Goal: Transaction & Acquisition: Purchase product/service

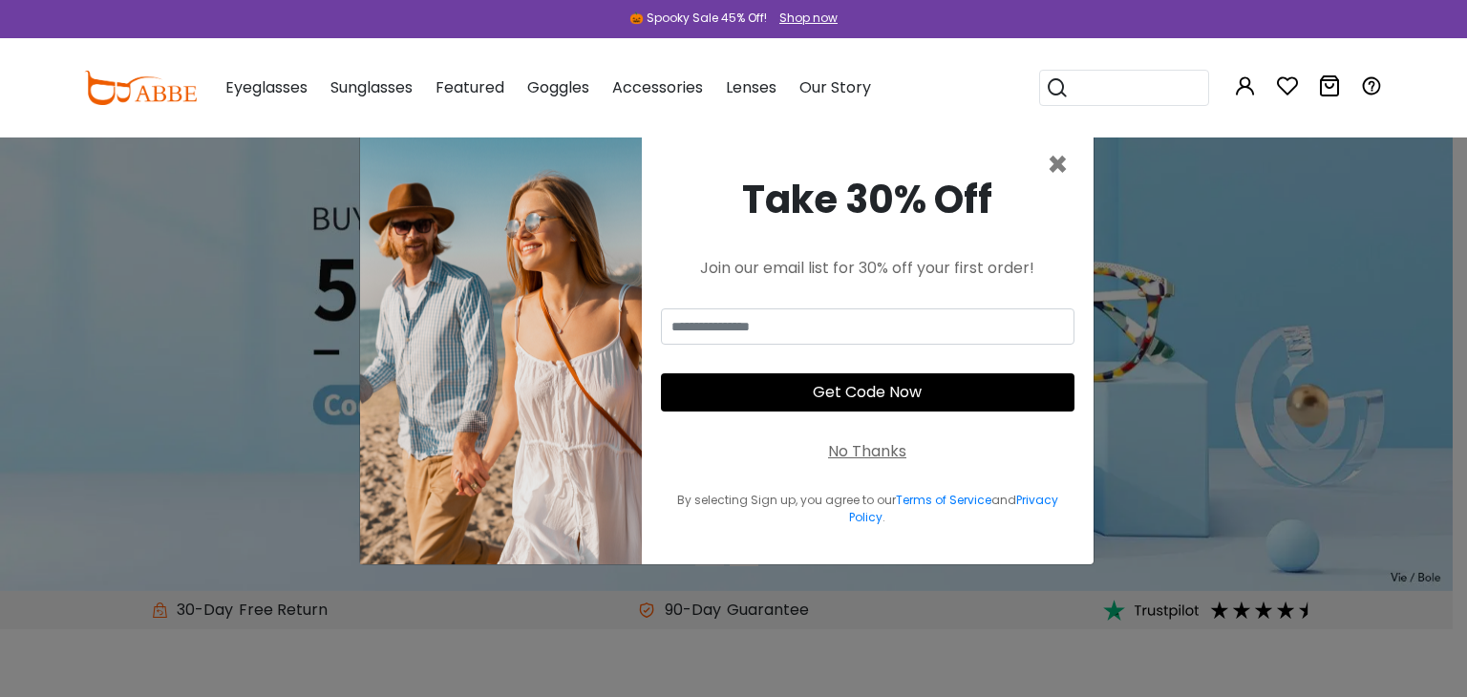
click at [895, 446] on div "No Thanks" at bounding box center [867, 451] width 78 height 23
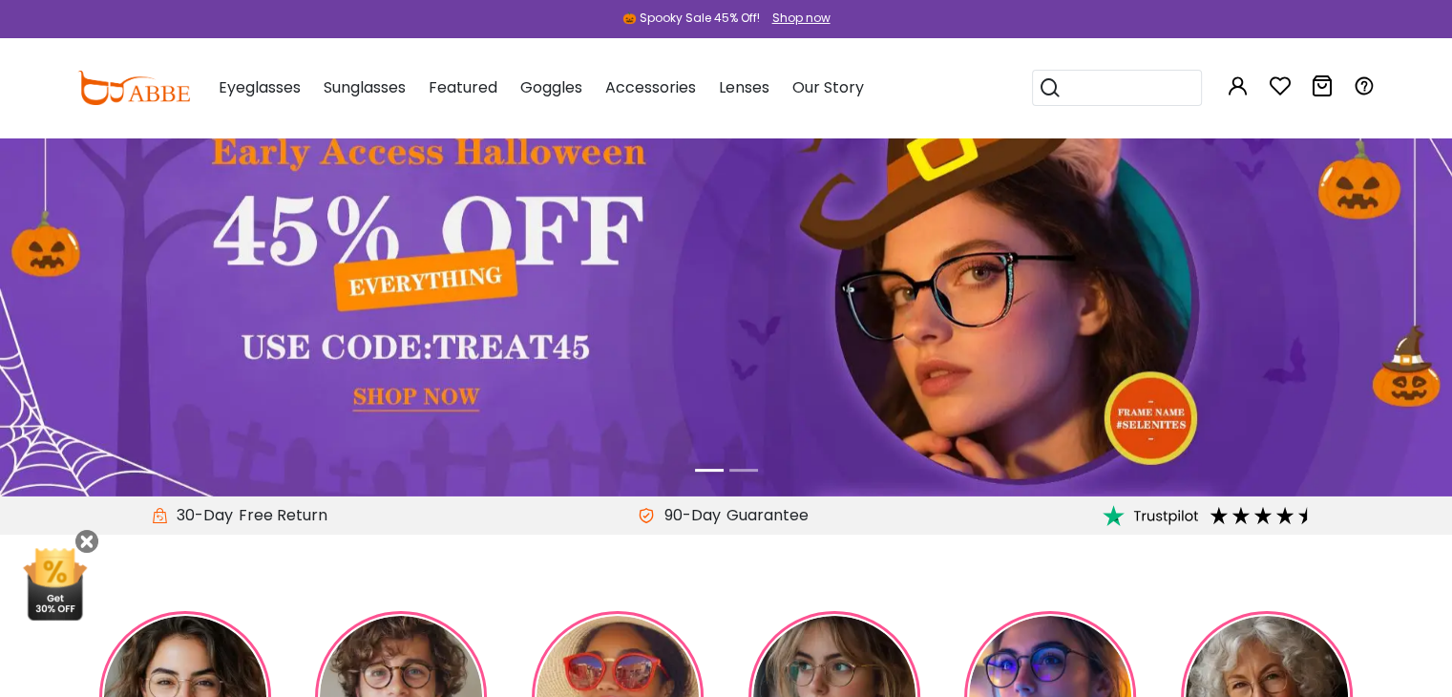
scroll to position [95, 0]
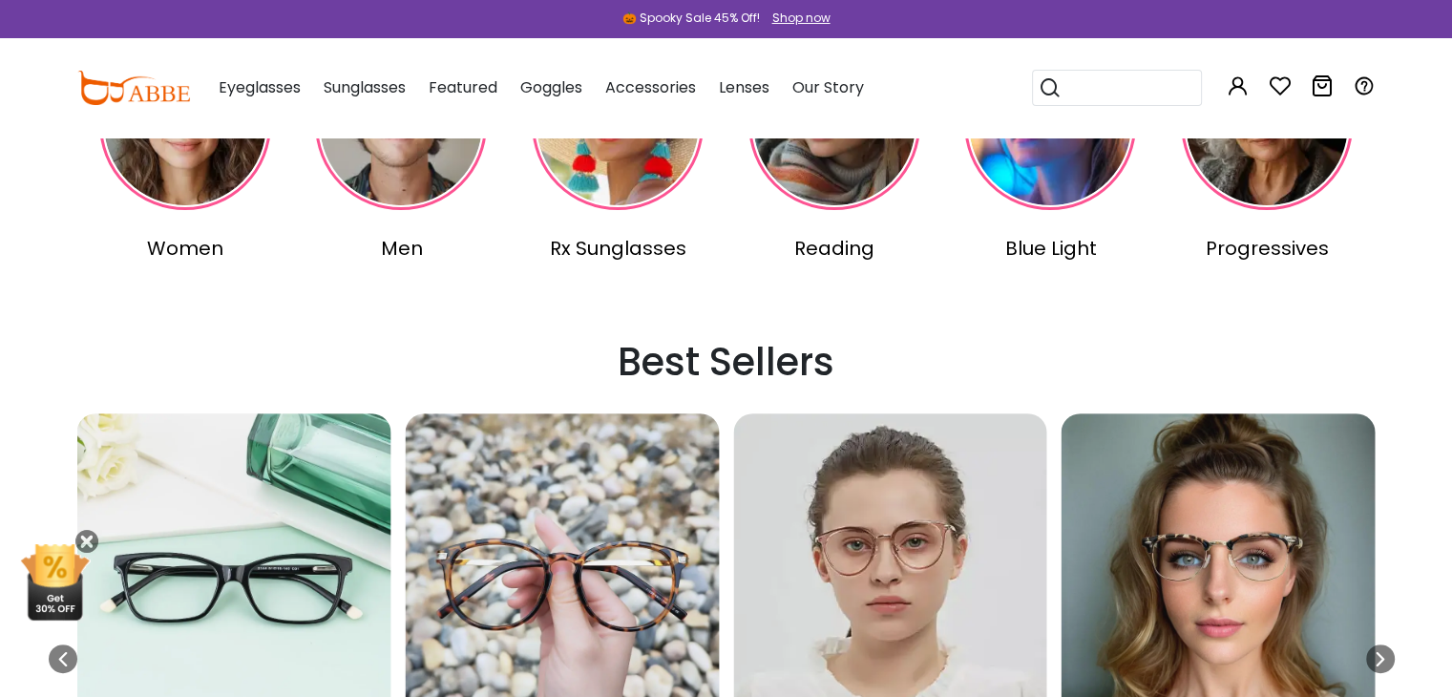
scroll to position [668, 0]
click at [848, 206] on img at bounding box center [835, 123] width 172 height 172
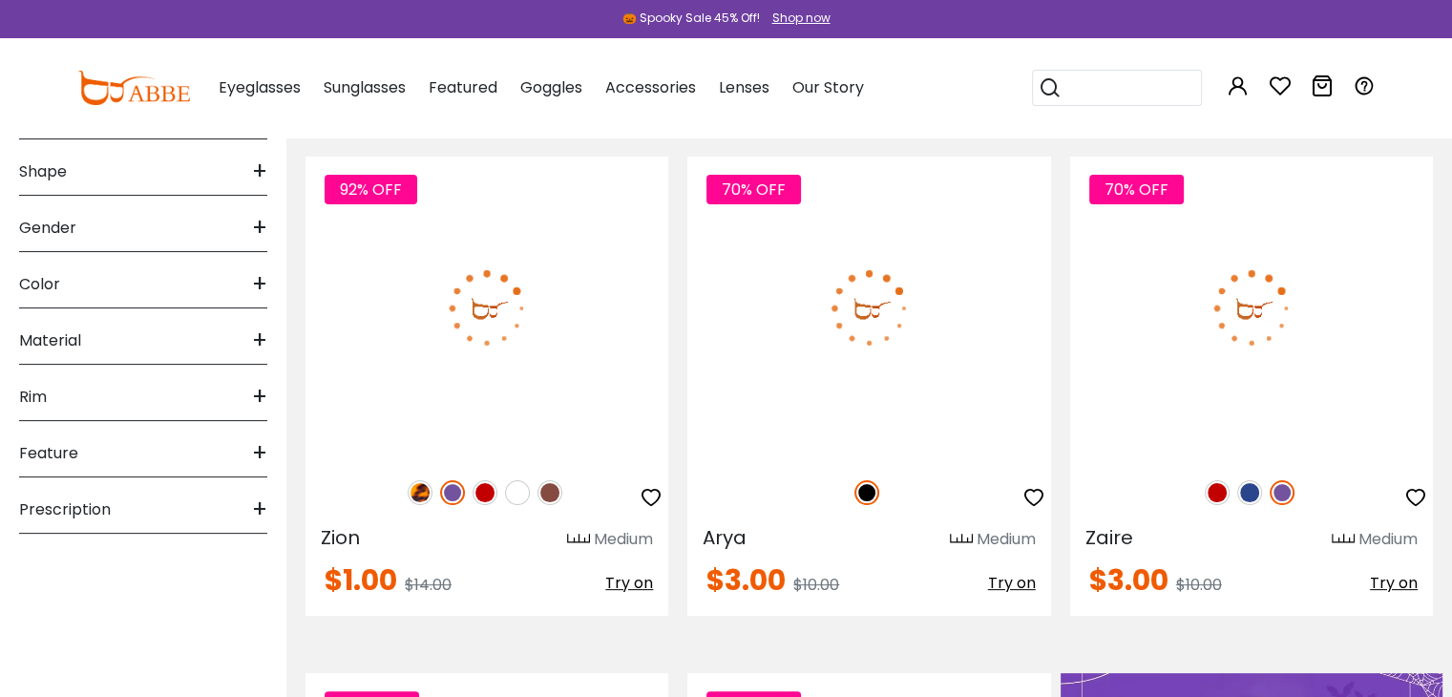
scroll to position [477, 0]
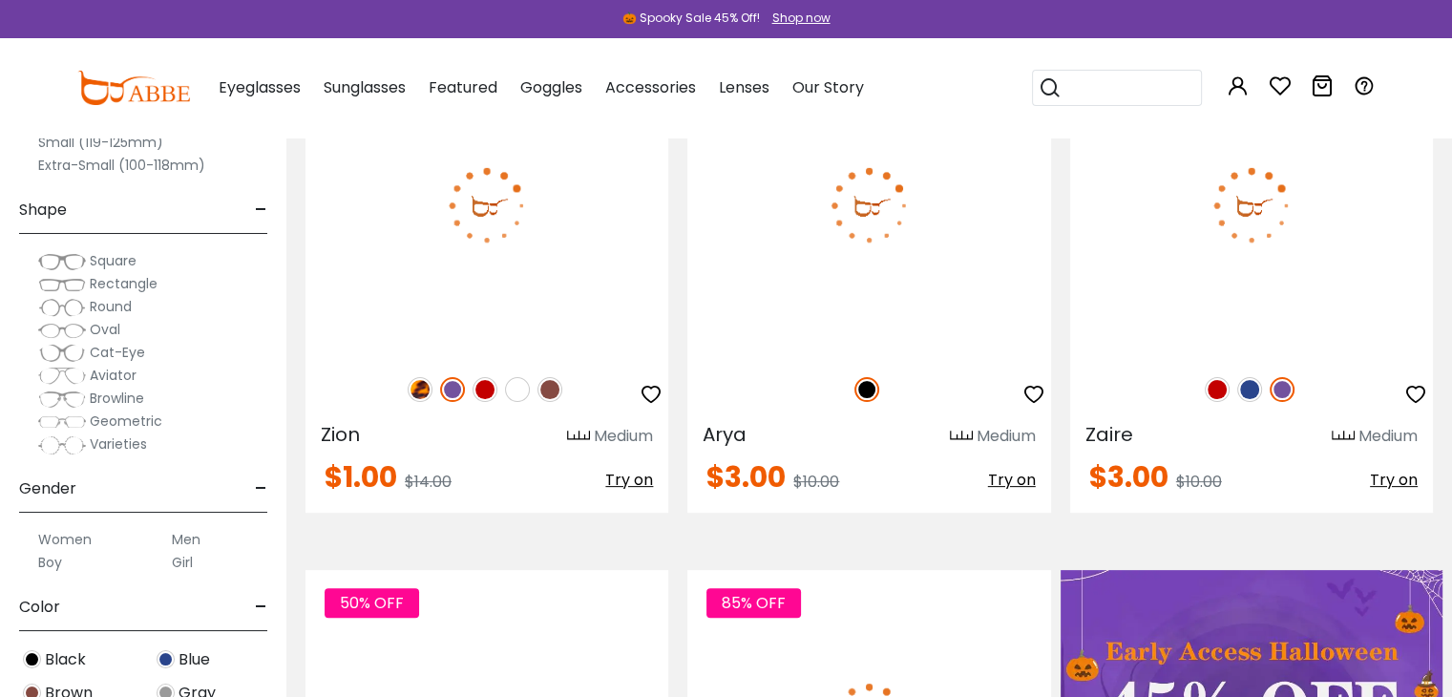
click at [940, 246] on img at bounding box center [868, 204] width 363 height 303
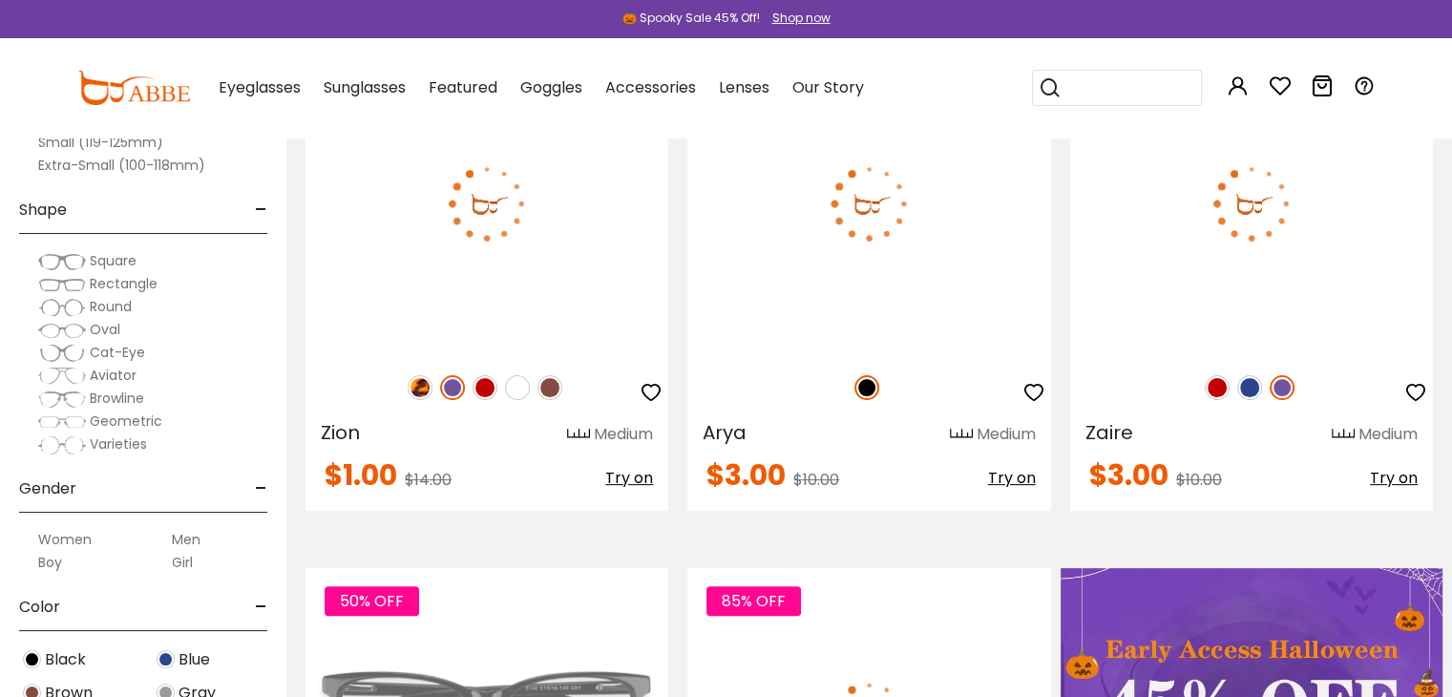
scroll to position [0, 0]
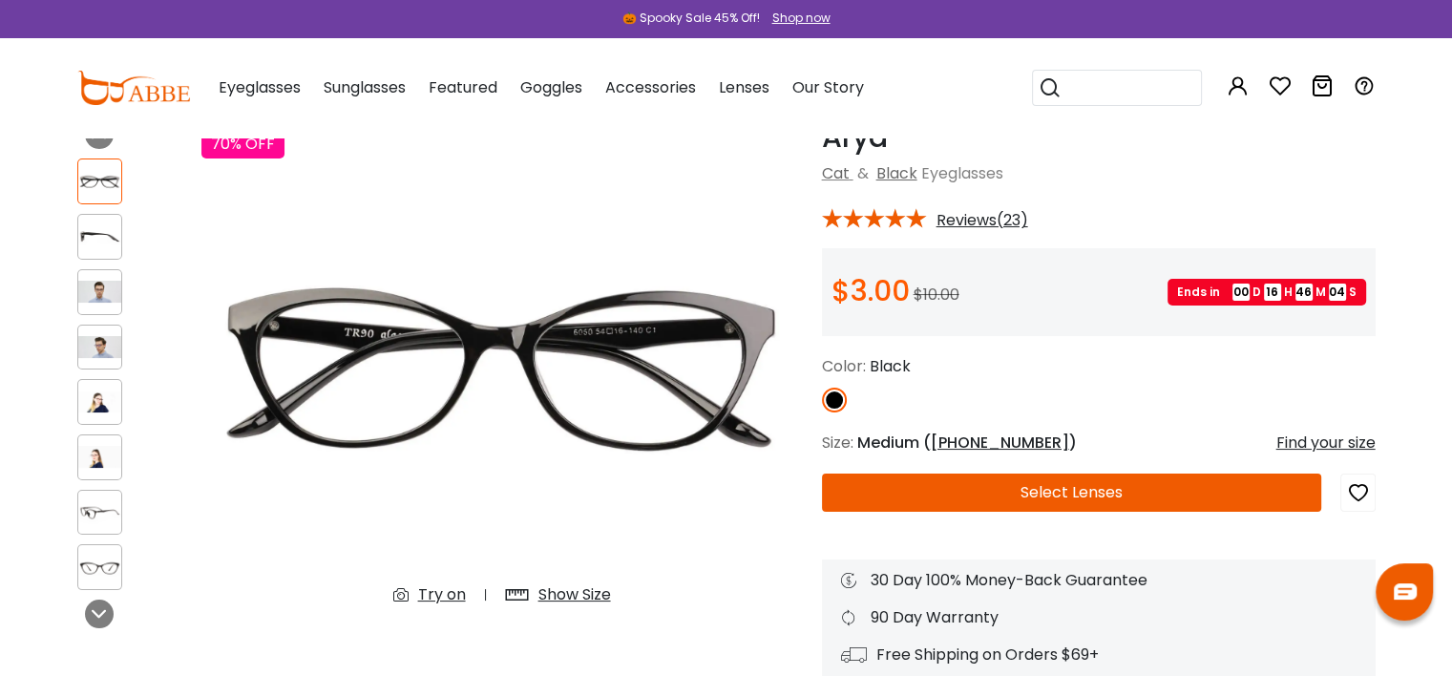
click at [1041, 486] on button "Select Lenses" at bounding box center [1072, 493] width 500 height 38
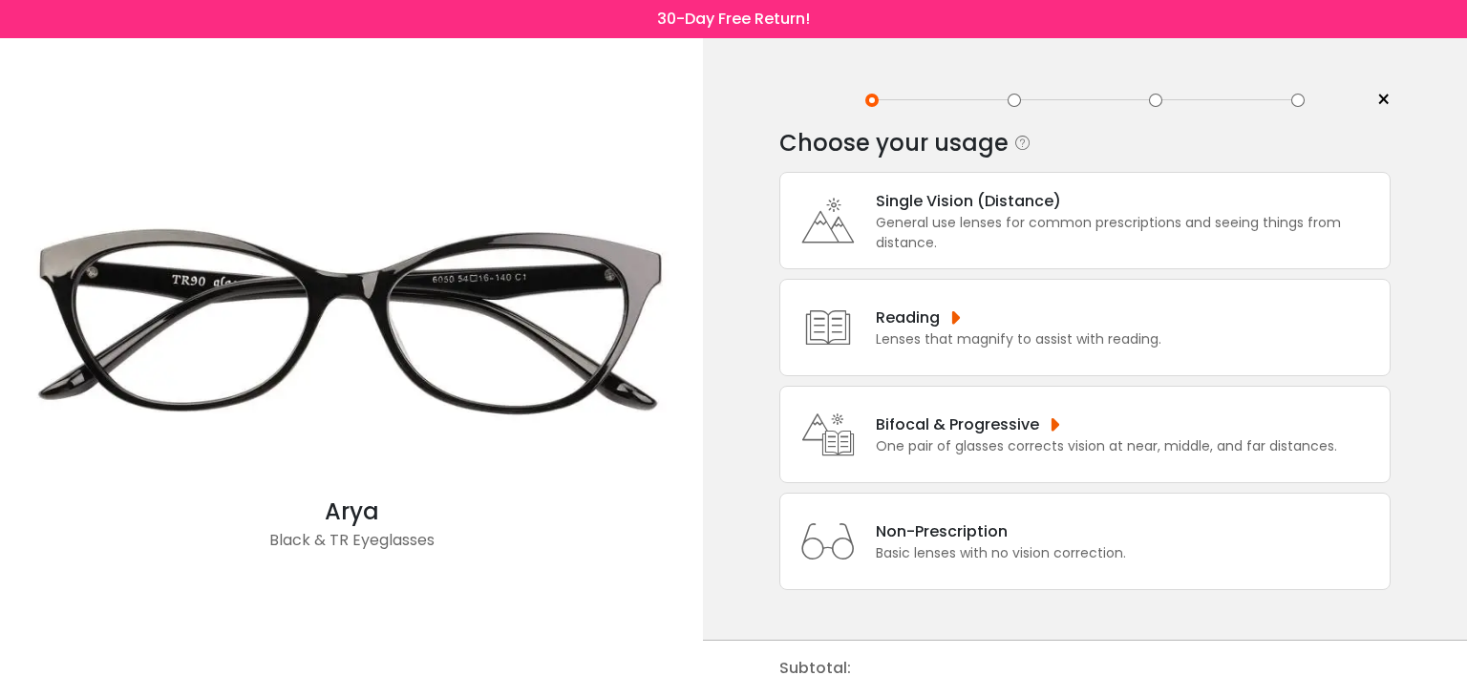
click at [1038, 530] on div "Non-Prescription" at bounding box center [1001, 531] width 250 height 24
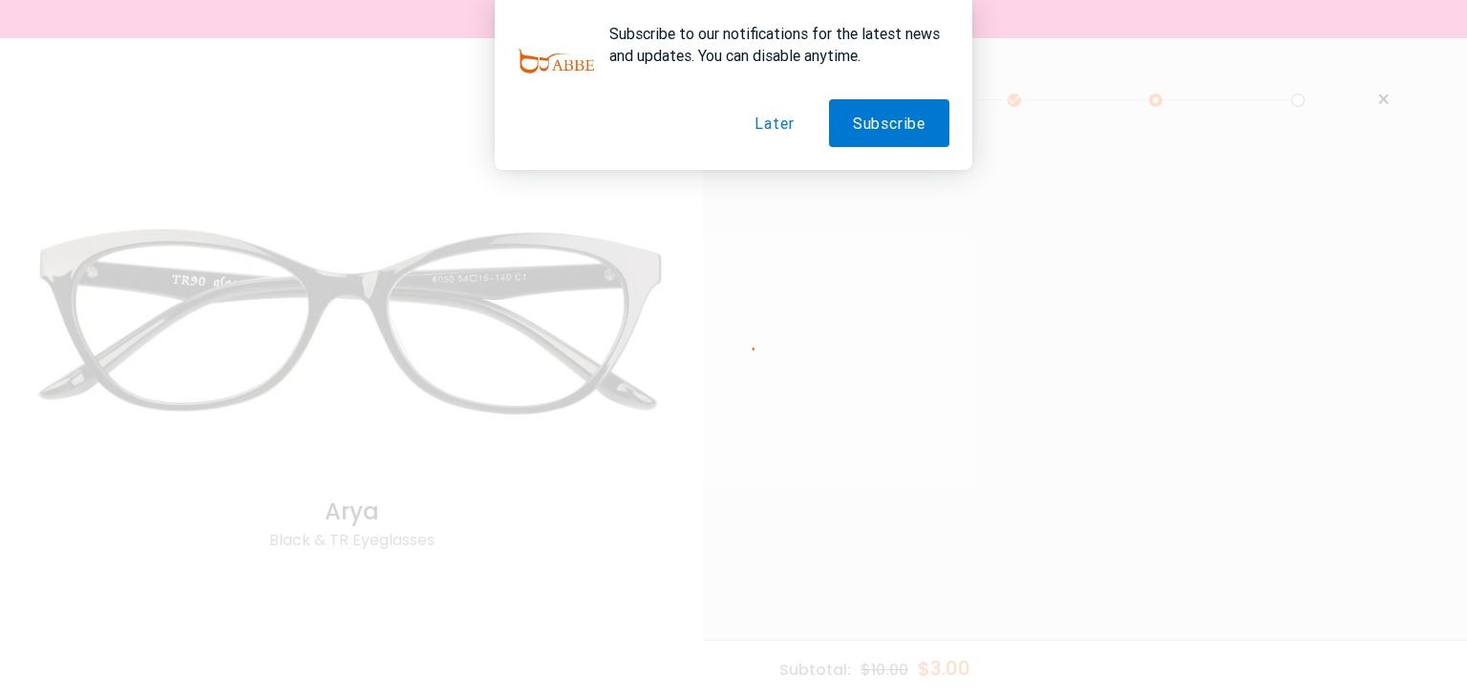
click at [794, 124] on button "Later" at bounding box center [773, 123] width 87 height 48
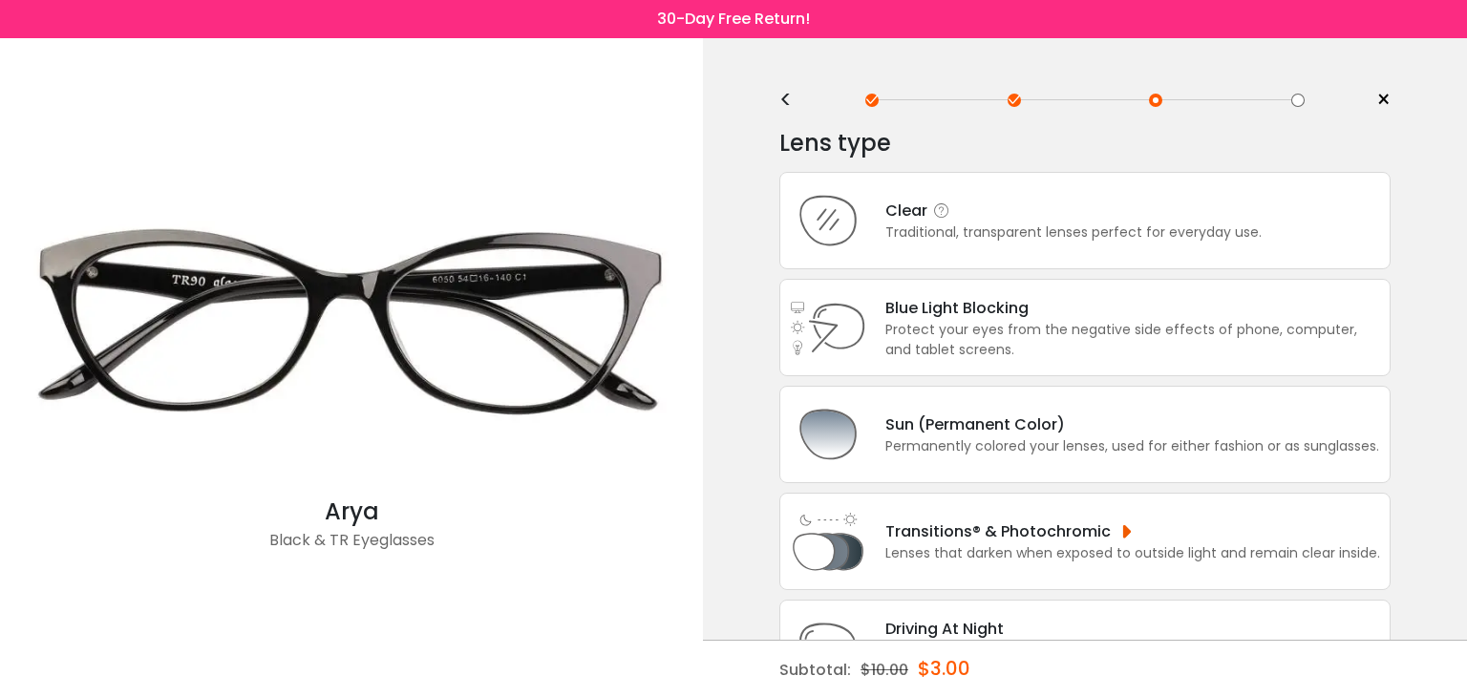
click at [1115, 205] on div "Clear" at bounding box center [1073, 211] width 376 height 24
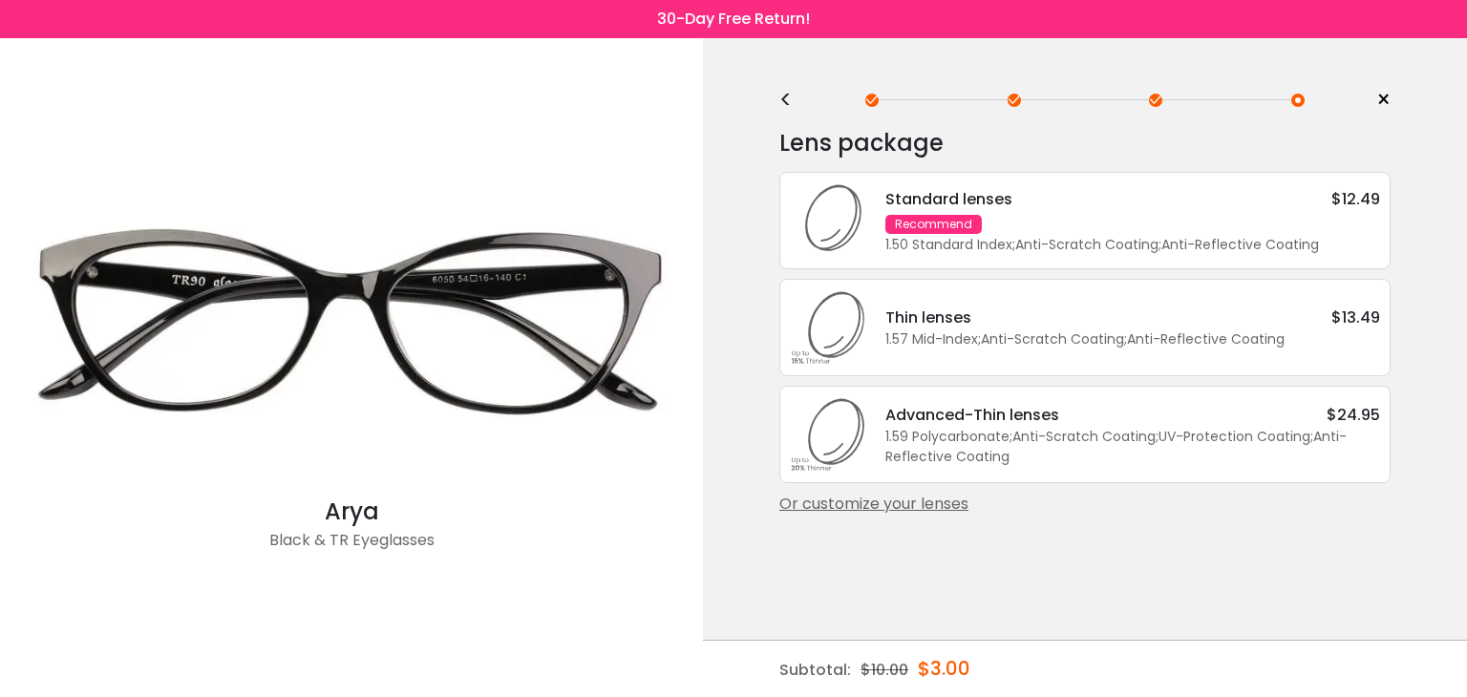
click at [1125, 241] on div "1.50 Standard Index ; Anti-Scratch Coating ; Anti-Reflective Coating ;" at bounding box center [1132, 245] width 495 height 20
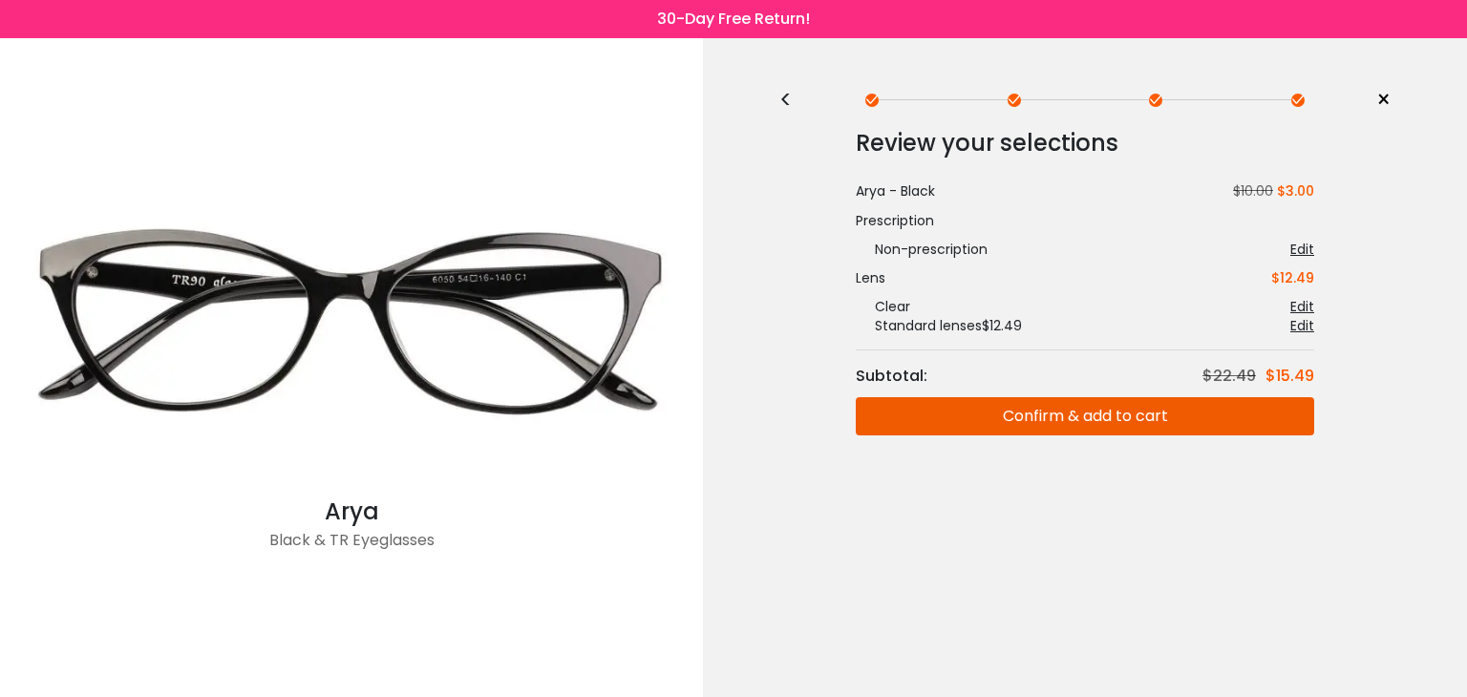
click at [1054, 418] on button "Confirm & add to cart" at bounding box center [1084, 416] width 458 height 38
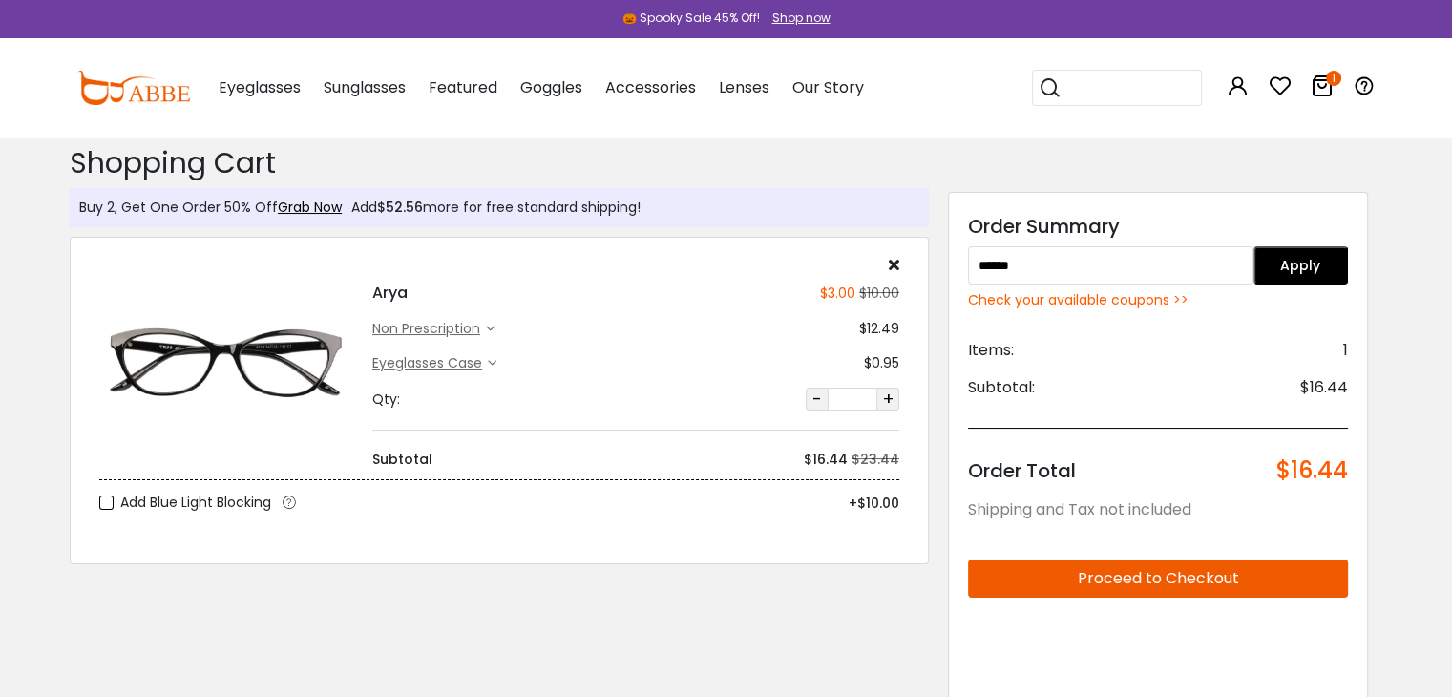
scroll to position [95, 0]
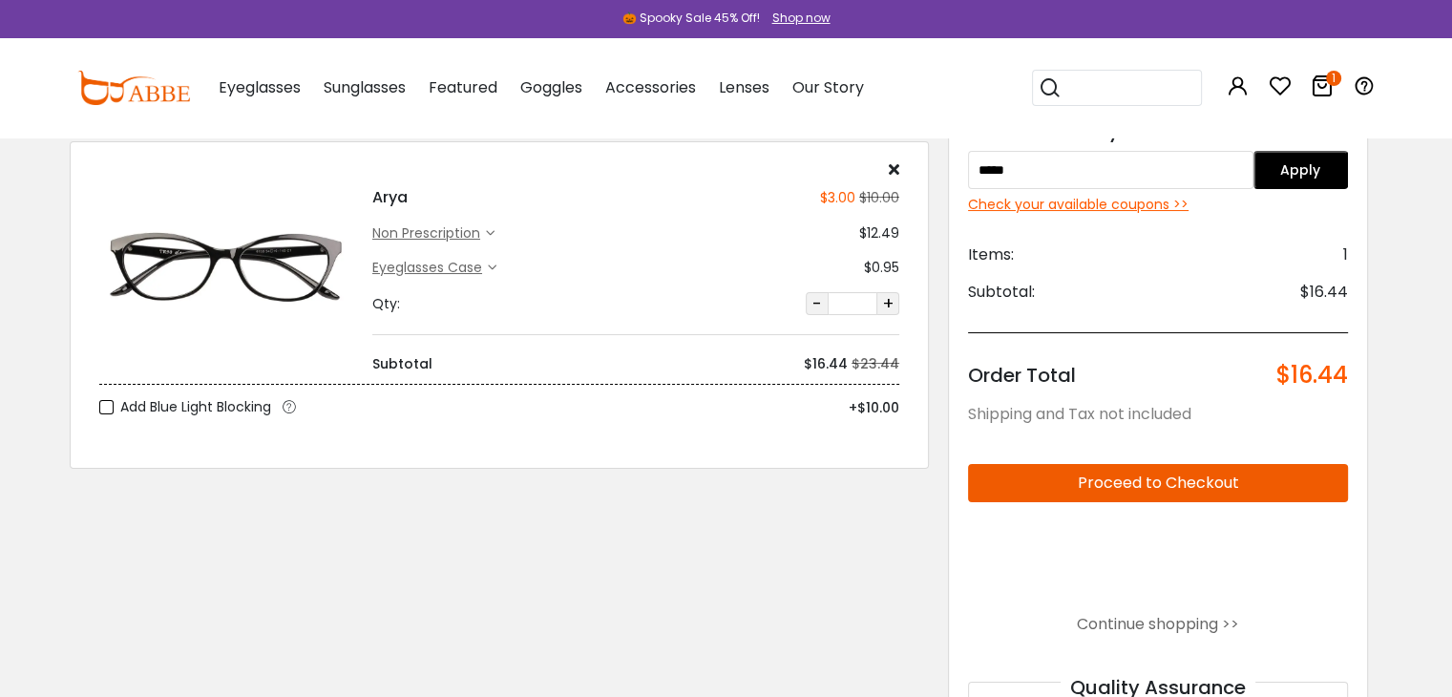
type input "******"
click at [1150, 475] on div at bounding box center [726, 348] width 1452 height 697
click at [1131, 481] on div at bounding box center [726, 348] width 1452 height 697
click at [1214, 476] on div at bounding box center [726, 348] width 1452 height 697
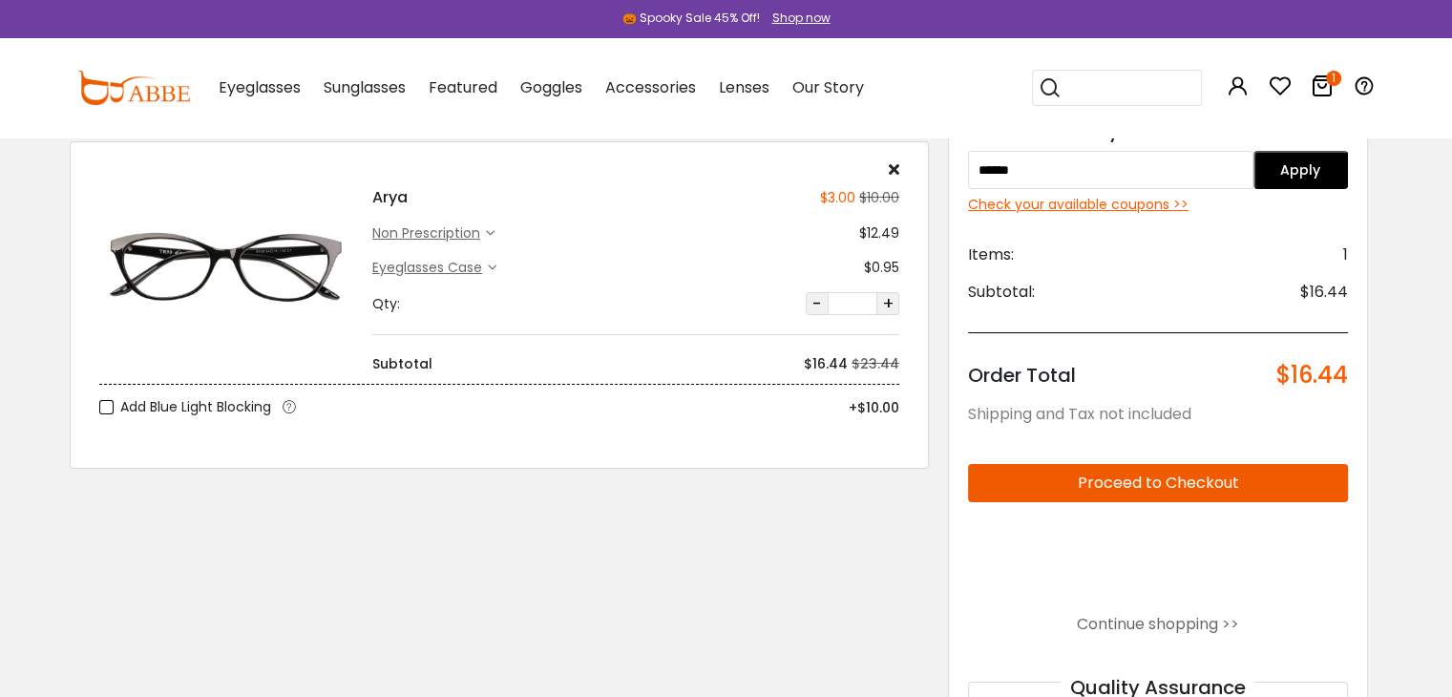
click at [1156, 483] on div at bounding box center [726, 348] width 1452 height 697
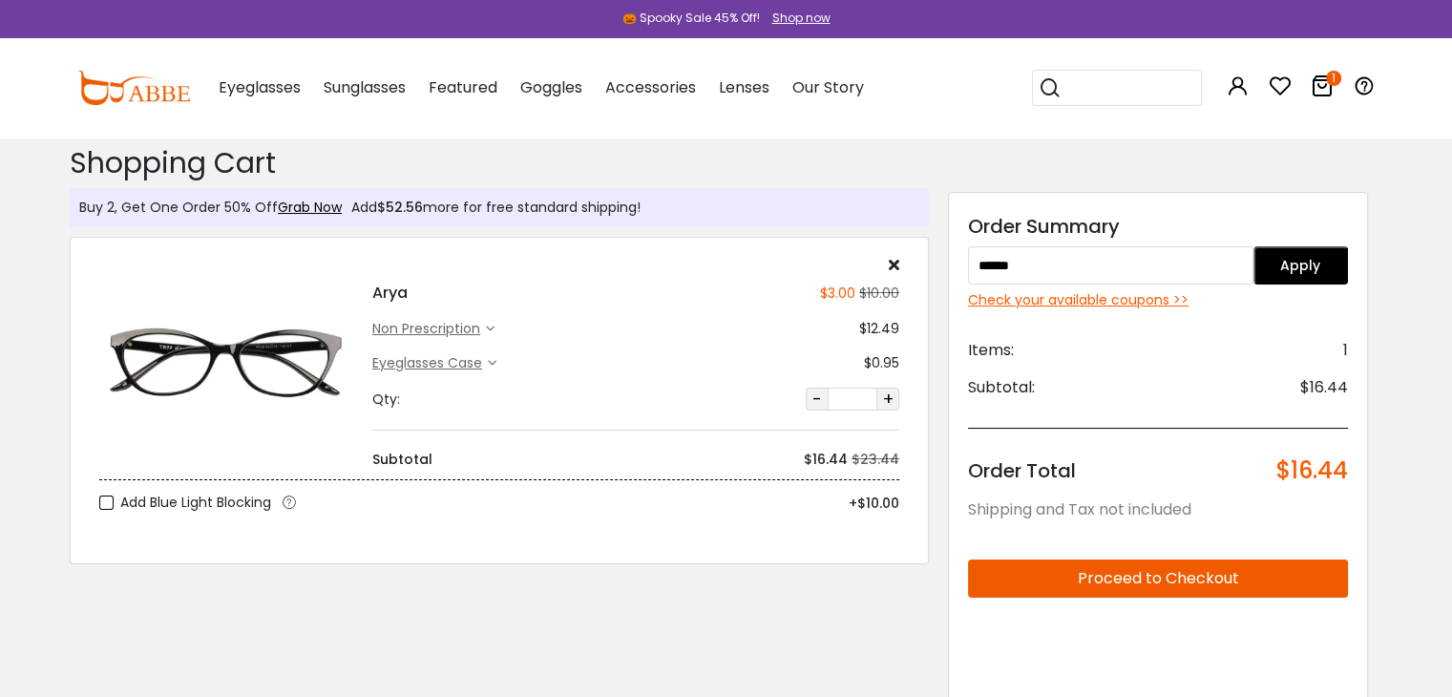
click at [1033, 580] on div at bounding box center [726, 348] width 1452 height 697
